Goal: Find specific page/section

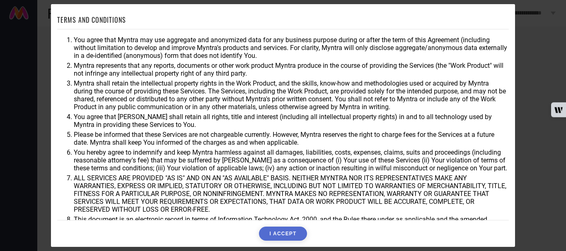
click at [295, 232] on button "I ACCEPT" at bounding box center [283, 234] width 48 height 14
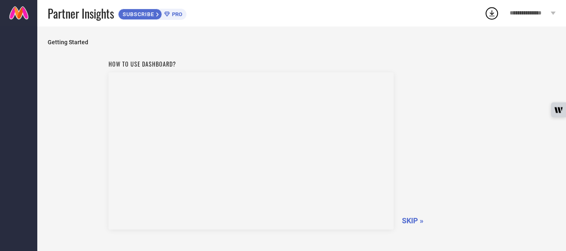
click at [423, 221] on span "SKIP »" at bounding box center [413, 221] width 22 height 9
